Goal: Feedback & Contribution: Leave review/rating

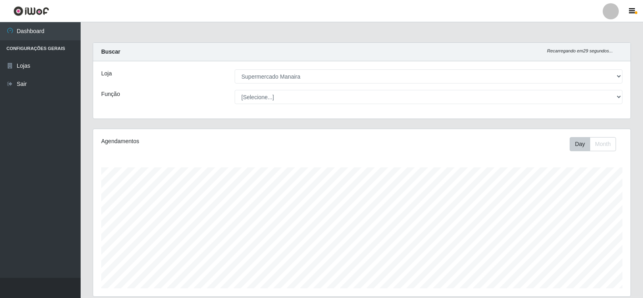
select select "443"
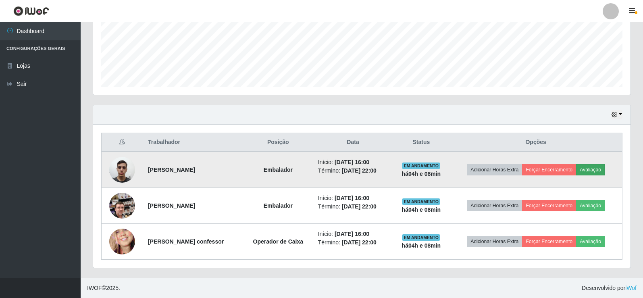
scroll to position [167, 538]
click at [603, 168] on button "Avaliação" at bounding box center [590, 169] width 29 height 11
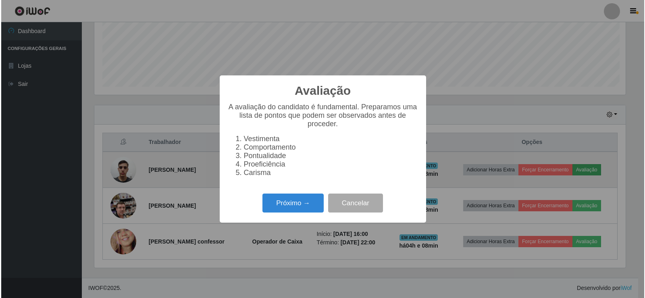
scroll to position [167, 534]
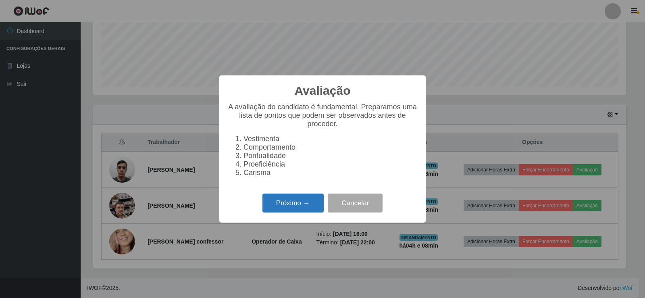
click at [315, 209] on button "Próximo →" at bounding box center [293, 203] width 61 height 19
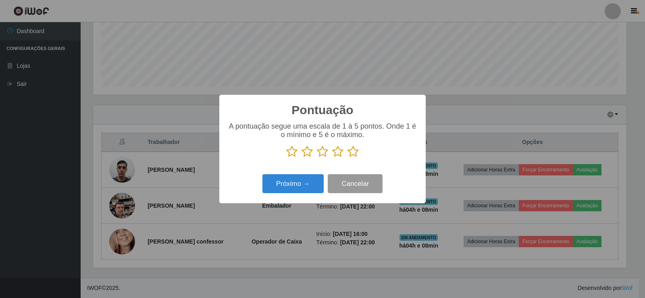
scroll to position [403214, 402847]
click at [352, 151] on icon at bounding box center [353, 152] width 11 height 12
click at [348, 158] on input "radio" at bounding box center [348, 158] width 0 height 0
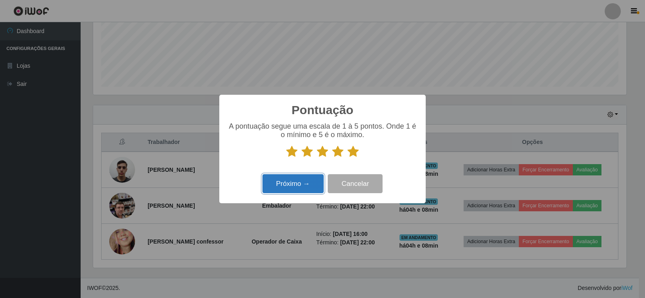
click at [311, 187] on button "Próximo →" at bounding box center [293, 183] width 61 height 19
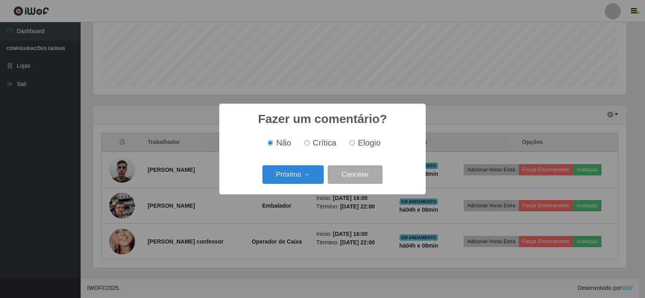
click at [352, 144] on input "Elogio" at bounding box center [352, 142] width 5 height 5
radio input "true"
click at [310, 171] on button "Próximo →" at bounding box center [293, 174] width 61 height 19
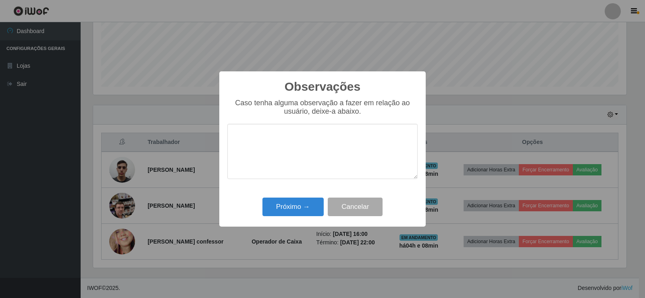
click at [296, 175] on textarea at bounding box center [323, 151] width 190 height 55
drag, startPoint x: 232, startPoint y: 138, endPoint x: 363, endPoint y: 142, distance: 131.2
click at [363, 142] on textarea "Fez um trabalho excelente!" at bounding box center [323, 151] width 190 height 55
click at [328, 167] on textarea "Fez um trabalho excelente!" at bounding box center [323, 151] width 190 height 55
type textarea "Fez um trabalho excelente!"
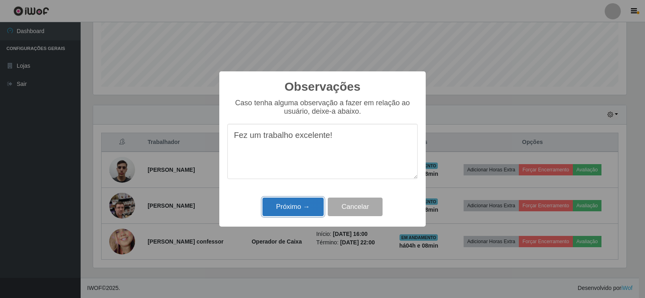
click at [300, 209] on button "Próximo →" at bounding box center [293, 207] width 61 height 19
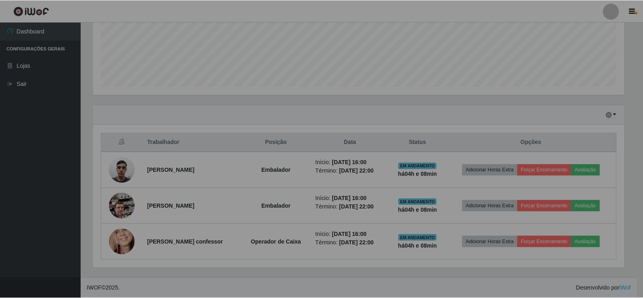
scroll to position [167, 538]
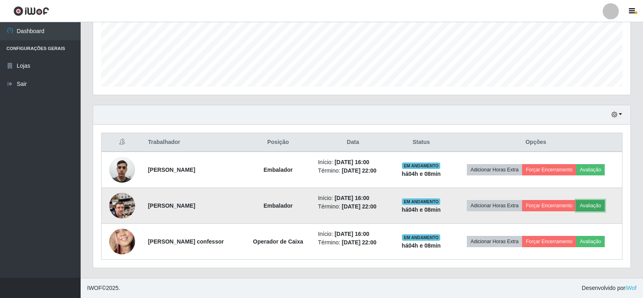
click at [596, 209] on button "Avaliação" at bounding box center [590, 205] width 29 height 11
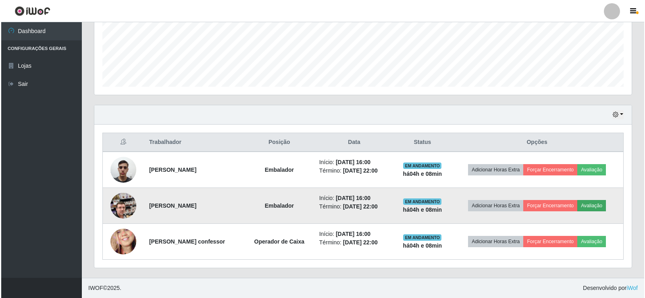
scroll to position [167, 534]
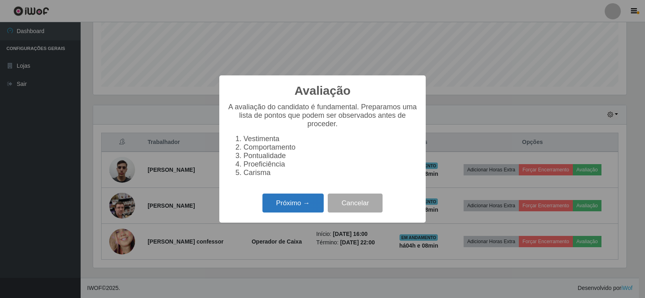
click at [305, 213] on button "Próximo →" at bounding box center [293, 203] width 61 height 19
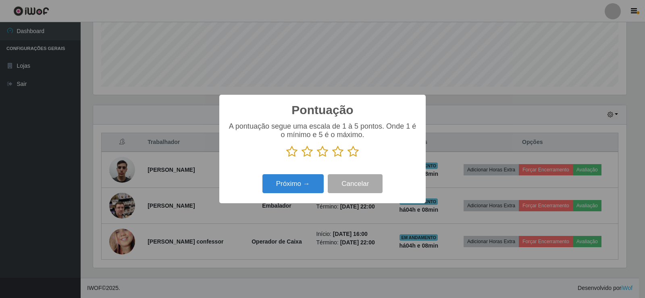
click at [353, 151] on icon at bounding box center [353, 152] width 11 height 12
click at [348, 158] on input "radio" at bounding box center [348, 158] width 0 height 0
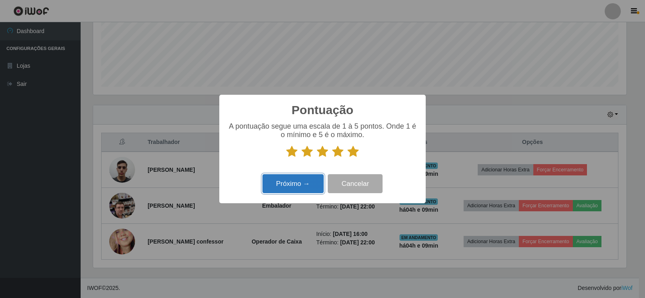
click at [297, 182] on button "Próximo →" at bounding box center [293, 183] width 61 height 19
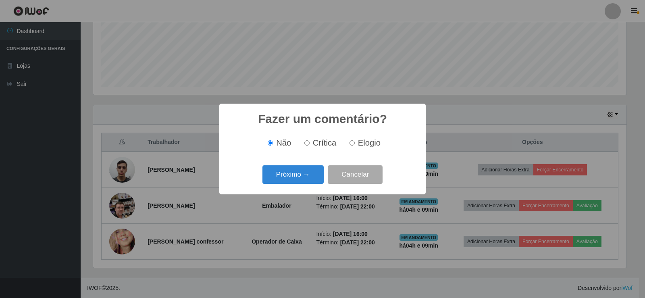
click at [352, 145] on input "Elogio" at bounding box center [352, 142] width 5 height 5
radio input "true"
click at [299, 179] on button "Próximo →" at bounding box center [293, 174] width 61 height 19
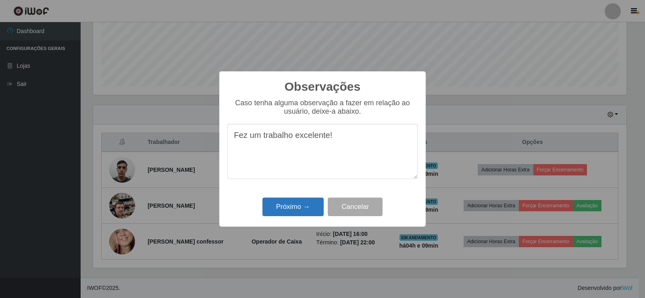
type textarea "Fez um trabalho excelente!"
click at [299, 203] on button "Próximo →" at bounding box center [293, 207] width 61 height 19
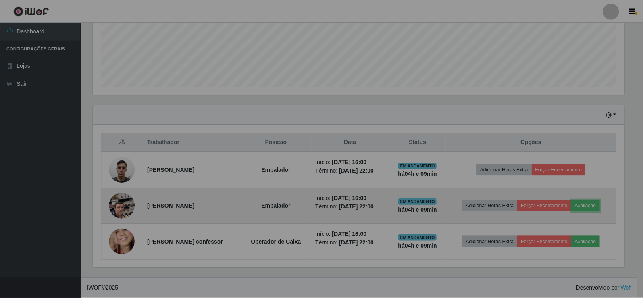
scroll to position [167, 538]
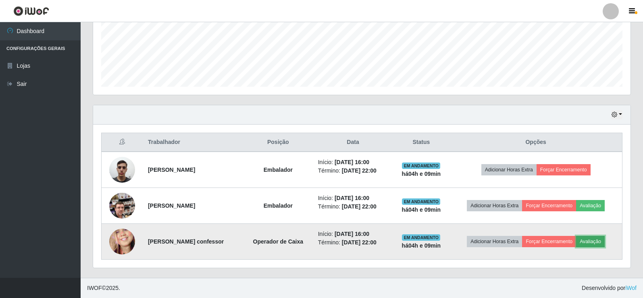
click at [590, 241] on button "Avaliação" at bounding box center [590, 241] width 29 height 11
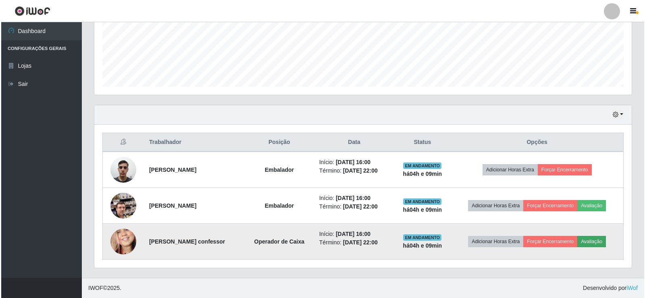
scroll to position [167, 534]
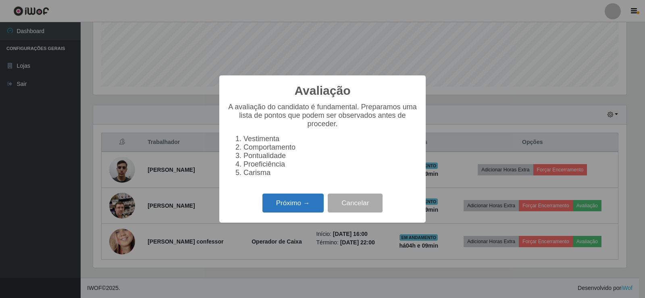
click at [312, 209] on button "Próximo →" at bounding box center [293, 203] width 61 height 19
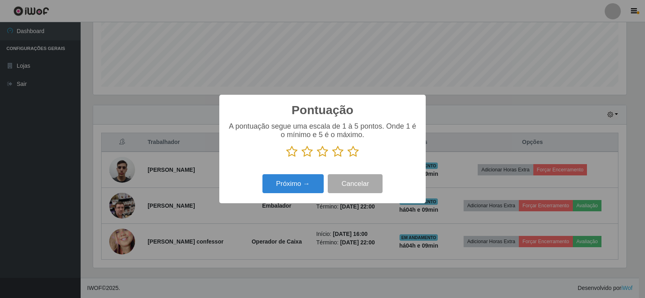
scroll to position [403214, 402847]
click at [354, 152] on icon at bounding box center [353, 152] width 11 height 12
click at [348, 158] on input "radio" at bounding box center [348, 158] width 0 height 0
click at [296, 181] on button "Próximo →" at bounding box center [293, 183] width 61 height 19
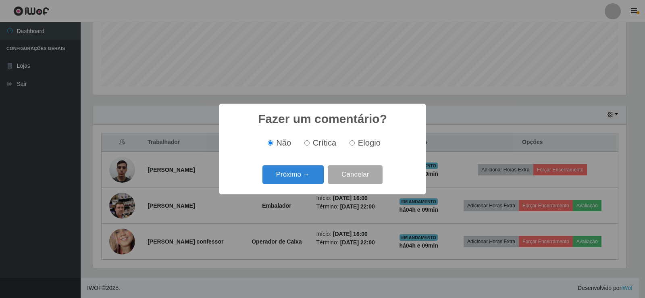
click at [350, 144] on input "Elogio" at bounding box center [352, 142] width 5 height 5
radio input "true"
click at [318, 176] on button "Próximo →" at bounding box center [293, 174] width 61 height 19
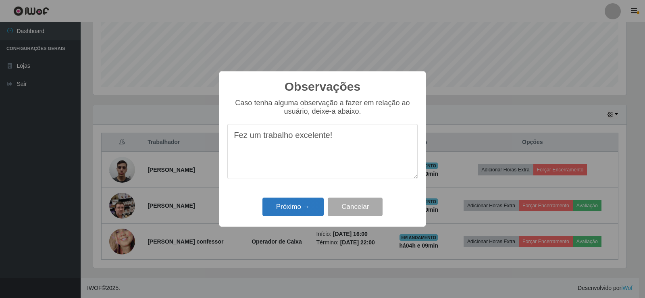
type textarea "Fez um trabalho excelente!"
click at [307, 211] on button "Próximo →" at bounding box center [293, 207] width 61 height 19
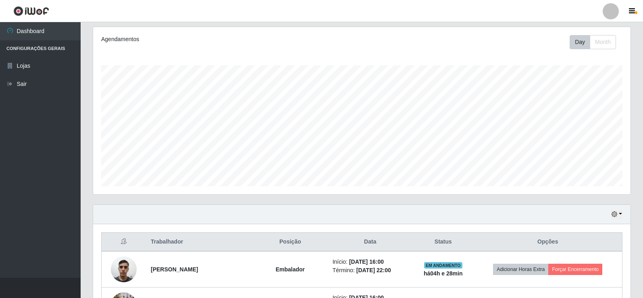
scroll to position [81, 0]
